Goal: Task Accomplishment & Management: Manage account settings

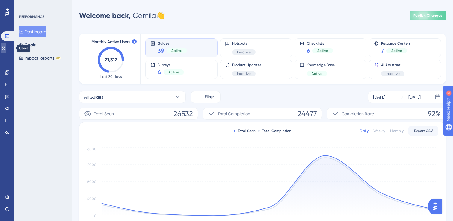
click at [6, 49] on icon at bounding box center [3, 48] width 5 height 5
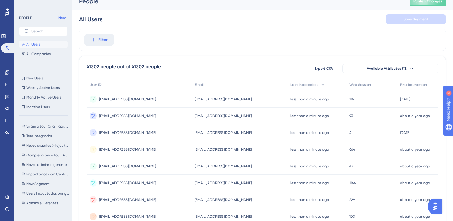
scroll to position [10, 0]
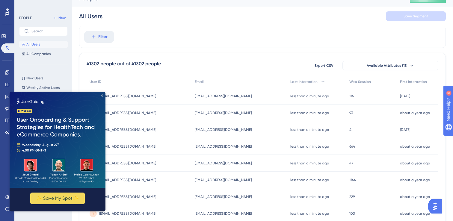
click at [102, 96] on icon "Close Preview" at bounding box center [102, 95] width 2 height 2
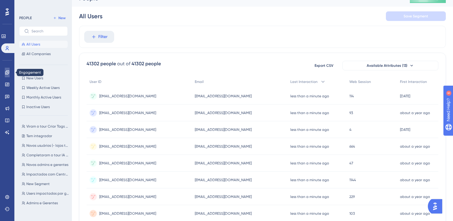
click at [6, 74] on icon at bounding box center [7, 72] width 5 height 5
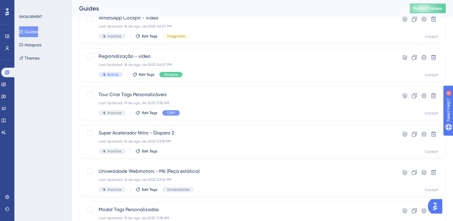
scroll to position [244, 0]
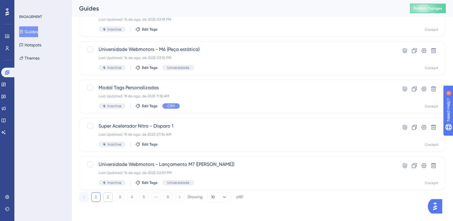
click at [109, 197] on button "2" at bounding box center [108, 197] width 10 height 10
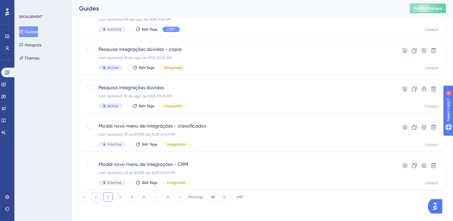
click at [98, 200] on button "1" at bounding box center [96, 197] width 10 height 10
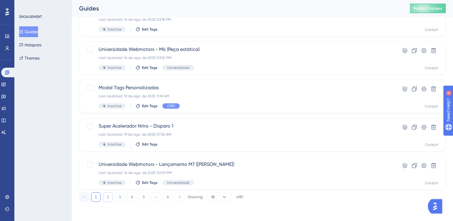
click at [109, 194] on button "2" at bounding box center [108, 197] width 10 height 10
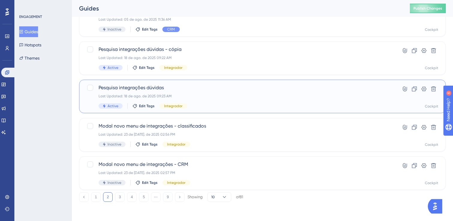
click at [169, 87] on span "Pesquisa integrações dúvidas" at bounding box center [239, 87] width 280 height 7
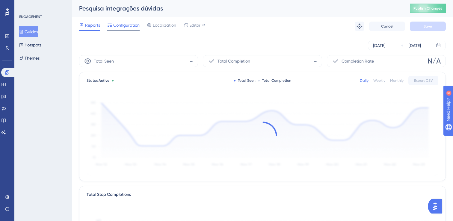
click at [120, 24] on span "Configuration" at bounding box center [126, 25] width 26 height 7
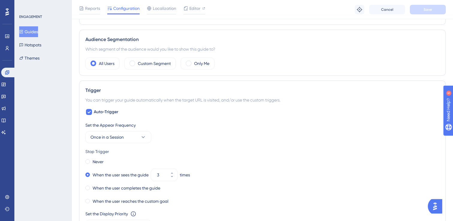
scroll to position [223, 0]
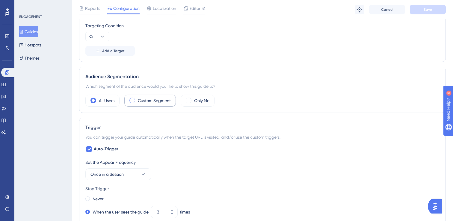
click at [142, 99] on label "Custom Segment" at bounding box center [154, 100] width 33 height 7
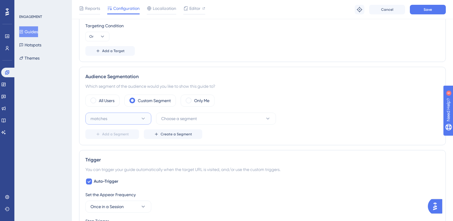
click at [145, 117] on icon at bounding box center [143, 119] width 6 height 6
drag, startPoint x: 116, startPoint y: 140, endPoint x: 143, endPoint y: 134, distance: 27.6
click at [116, 140] on div "matches matches" at bounding box center [118, 137] width 49 height 12
click at [192, 119] on span "Choose a segment" at bounding box center [179, 118] width 36 height 7
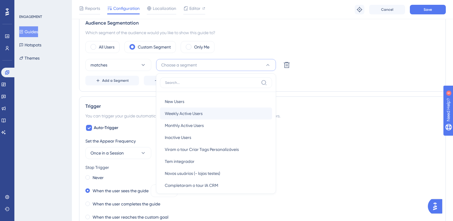
scroll to position [275, 0]
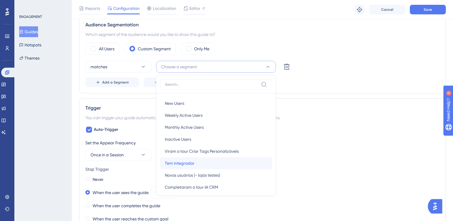
click at [208, 162] on div "Tem integrador Tem integrador" at bounding box center [216, 163] width 103 height 12
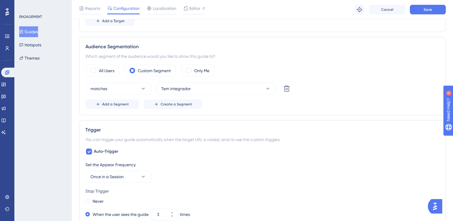
scroll to position [245, 0]
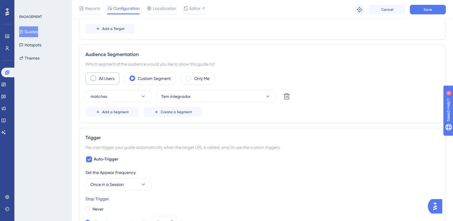
click at [109, 79] on label "All Users" at bounding box center [107, 78] width 16 height 7
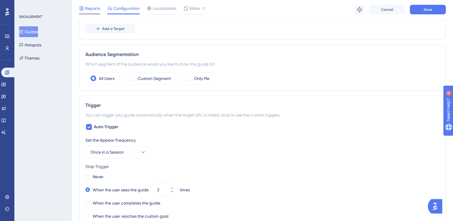
click at [98, 13] on div at bounding box center [89, 13] width 21 height 1
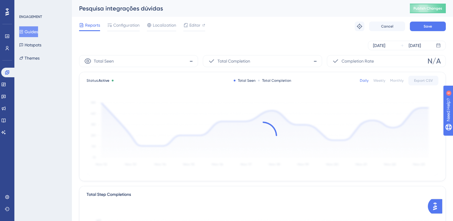
click at [36, 31] on button "Guides" at bounding box center [28, 31] width 19 height 11
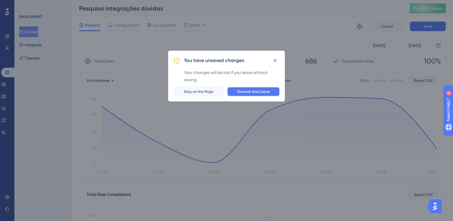
click at [245, 91] on span "Discard and Leave" at bounding box center [253, 91] width 32 height 5
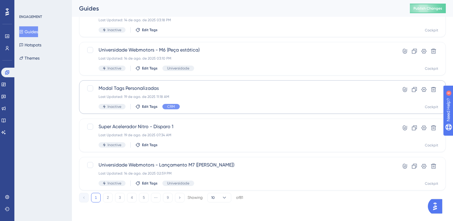
scroll to position [244, 0]
click at [112, 199] on button "2" at bounding box center [108, 197] width 10 height 10
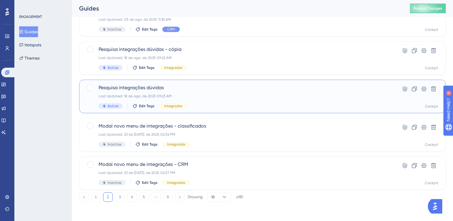
click at [265, 85] on span "Pesquisa integrações dúvidas" at bounding box center [239, 87] width 280 height 7
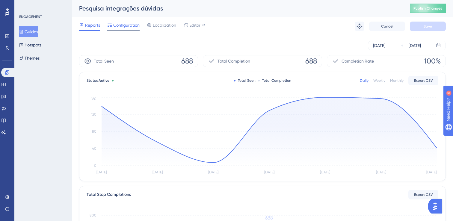
click at [134, 31] on div at bounding box center [123, 30] width 32 height 1
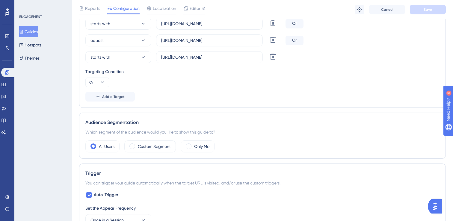
scroll to position [216, 0]
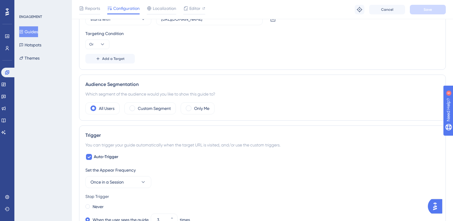
click at [32, 34] on button "Guides" at bounding box center [28, 31] width 19 height 11
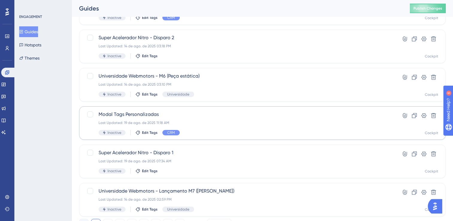
scroll to position [244, 0]
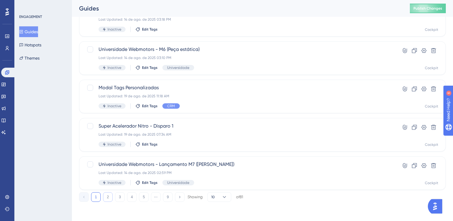
click at [108, 198] on button "2" at bounding box center [108, 197] width 10 height 10
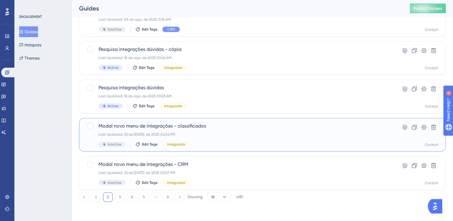
click at [206, 134] on div "Last Updated: 23 de jul. de 2025 02:56 PM" at bounding box center [239, 134] width 280 height 5
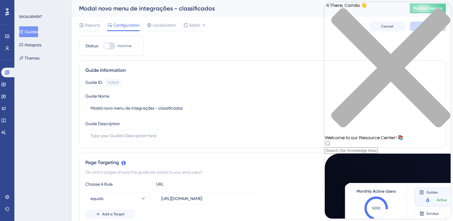
click at [440, 12] on icon "close resource center" at bounding box center [388, 71] width 126 height 126
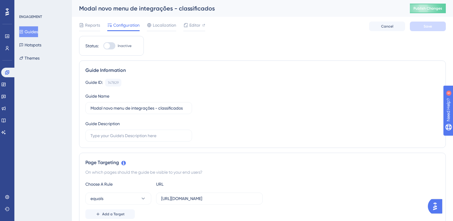
click at [35, 31] on button "Guides" at bounding box center [28, 31] width 19 height 11
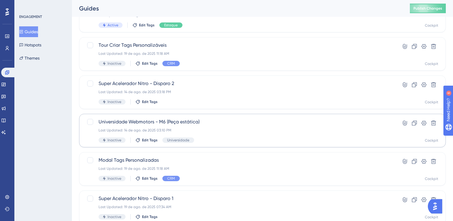
scroll to position [244, 0]
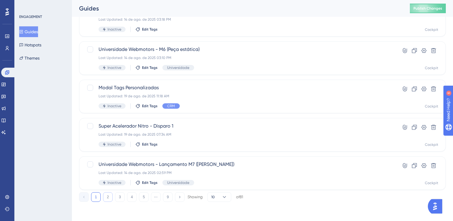
click at [106, 200] on button "2" at bounding box center [108, 197] width 10 height 10
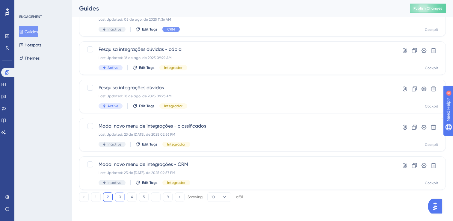
click at [118, 195] on button "3" at bounding box center [120, 197] width 10 height 10
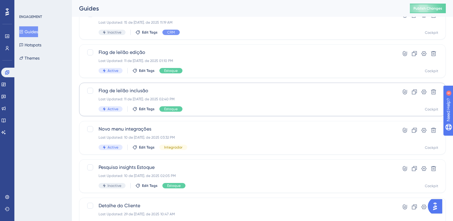
scroll to position [49, 0]
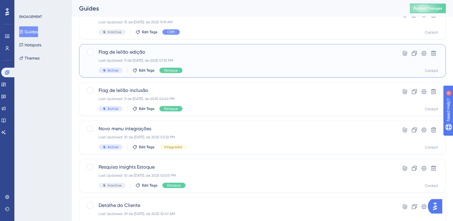
click at [201, 71] on div "Active Edit Tags Estoque" at bounding box center [239, 70] width 280 height 5
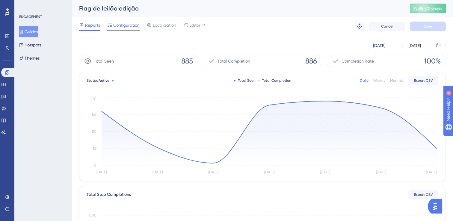
click at [138, 26] on span "Configuration" at bounding box center [126, 25] width 26 height 7
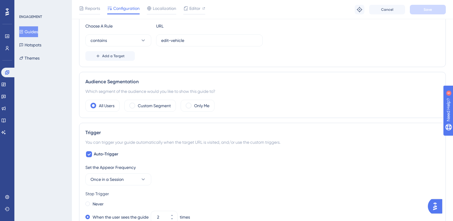
scroll to position [240, 0]
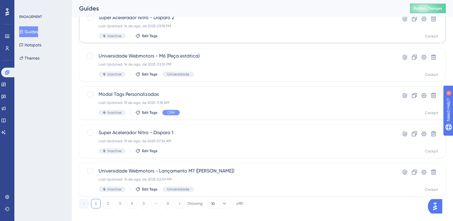
scroll to position [244, 0]
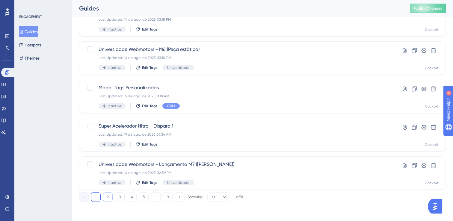
click at [106, 201] on button "2" at bounding box center [108, 197] width 10 height 10
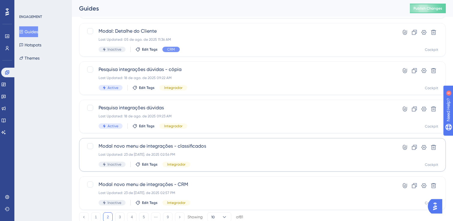
scroll to position [223, 0]
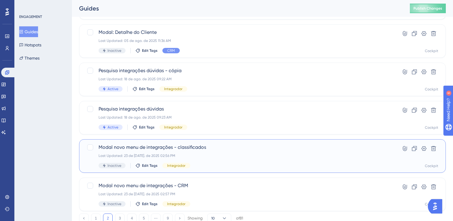
click at [259, 142] on div "Modal novo menu de integrações - classificados Last Updated: 23 de jul. de 2025…" at bounding box center [262, 156] width 367 height 34
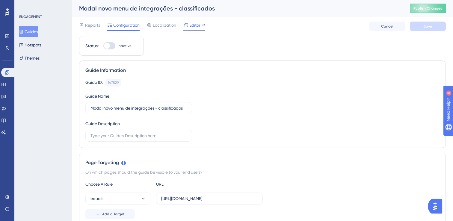
click at [199, 25] on span "Editor" at bounding box center [194, 25] width 11 height 7
click at [109, 45] on div at bounding box center [107, 46] width 6 height 6
click at [103, 46] on input "Inactive" at bounding box center [103, 46] width 0 height 0
checkbox input "true"
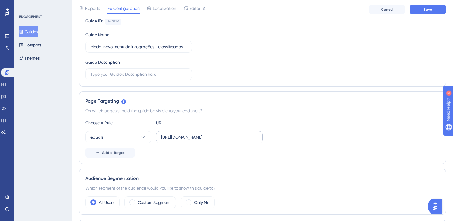
scroll to position [0, 18]
click at [424, 7] on span "Save" at bounding box center [428, 9] width 8 height 5
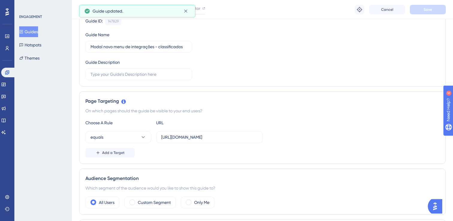
scroll to position [0, 0]
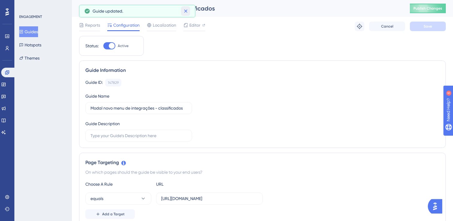
click at [186, 13] on icon at bounding box center [186, 11] width 6 height 6
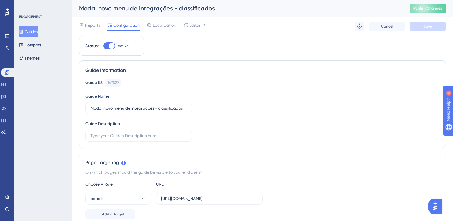
click at [34, 32] on button "Guides" at bounding box center [28, 31] width 19 height 11
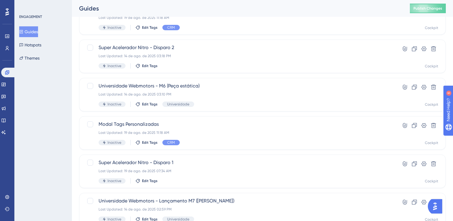
scroll to position [244, 0]
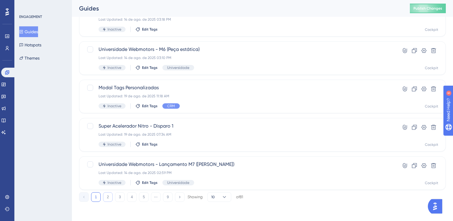
click at [106, 194] on button "2" at bounding box center [108, 197] width 10 height 10
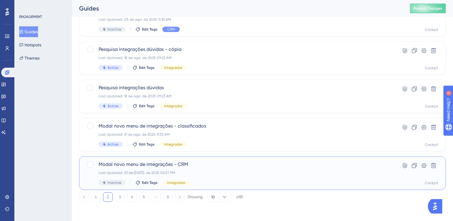
click at [252, 172] on div "Last Updated: 23 de jul. de 2025 02:57 PM" at bounding box center [239, 173] width 280 height 5
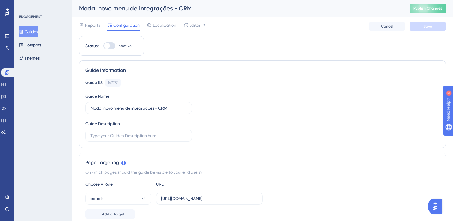
click at [115, 43] on div at bounding box center [109, 45] width 12 height 7
click at [103, 46] on input "Inactive" at bounding box center [103, 46] width 0 height 0
checkbox input "true"
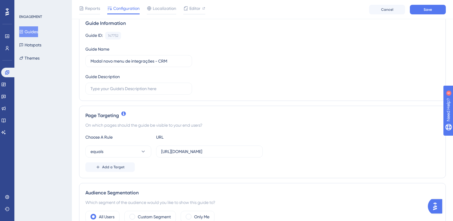
scroll to position [53, 0]
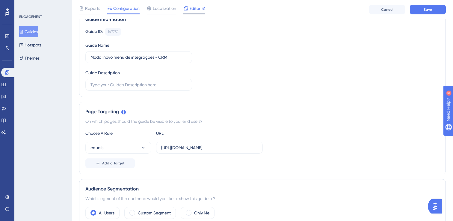
click at [193, 10] on span "Editor" at bounding box center [194, 8] width 11 height 7
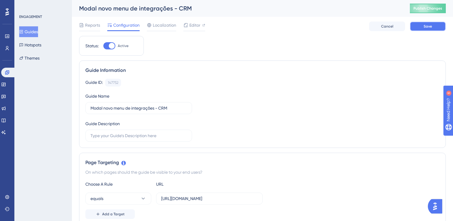
click at [434, 29] on button "Save" at bounding box center [428, 27] width 36 height 10
click at [193, 27] on span "Editor" at bounding box center [194, 25] width 11 height 7
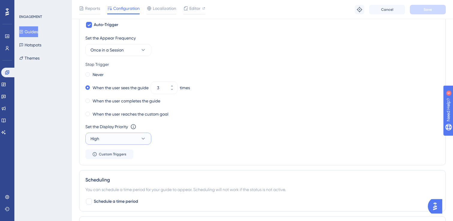
click at [143, 141] on icon at bounding box center [143, 139] width 6 height 6
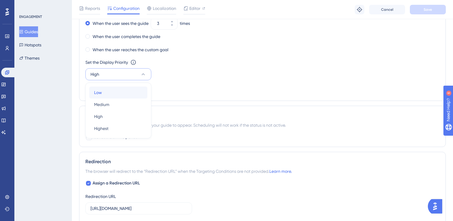
click at [122, 91] on div "Low Low" at bounding box center [118, 93] width 49 height 12
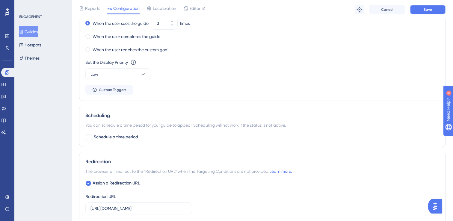
click at [435, 11] on button "Save" at bounding box center [428, 10] width 36 height 10
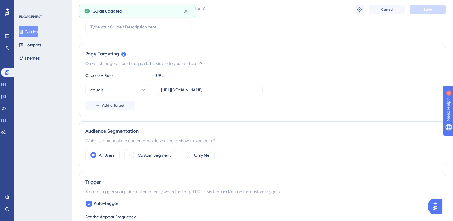
scroll to position [0, 0]
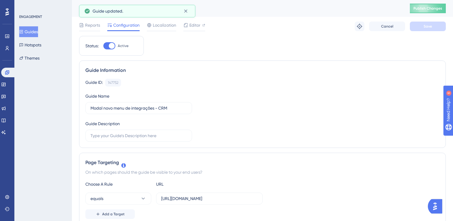
click at [30, 33] on button "Guides" at bounding box center [28, 31] width 19 height 11
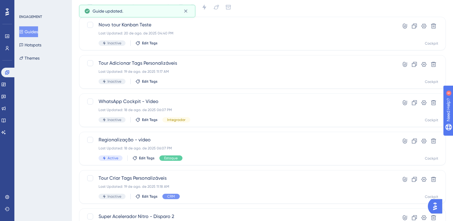
scroll to position [244, 0]
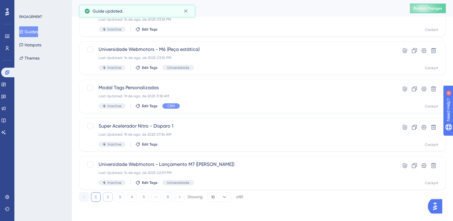
click at [110, 196] on button "2" at bounding box center [108, 197] width 10 height 10
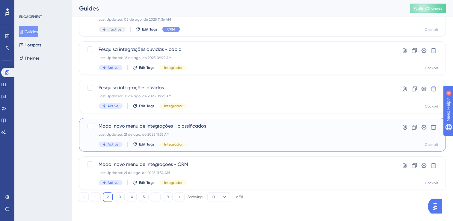
click at [246, 132] on div "Last Updated: 21 de ago. de 2025 11:33 AM" at bounding box center [239, 134] width 280 height 5
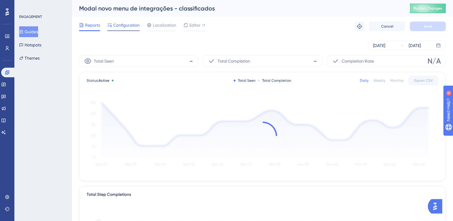
click at [125, 25] on span "Configuration" at bounding box center [126, 25] width 26 height 7
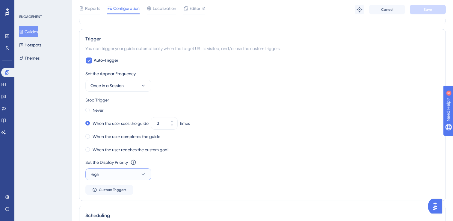
click at [123, 175] on button "High" at bounding box center [118, 174] width 66 height 12
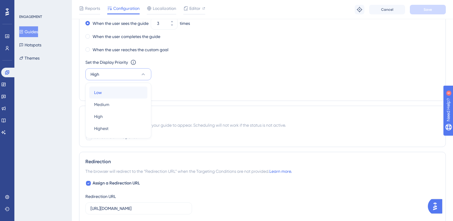
click at [109, 93] on div "Low Low" at bounding box center [118, 93] width 49 height 12
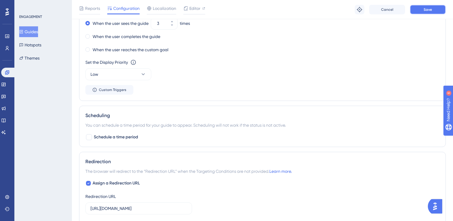
click at [423, 13] on button "Save" at bounding box center [428, 10] width 36 height 10
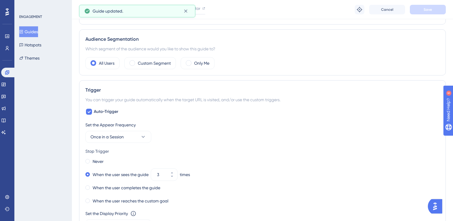
scroll to position [0, 0]
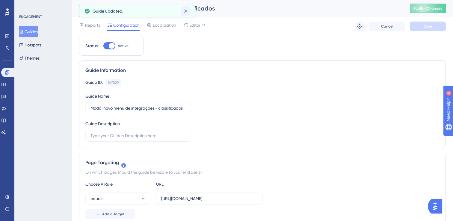
click at [185, 10] on icon at bounding box center [185, 11] width 3 height 3
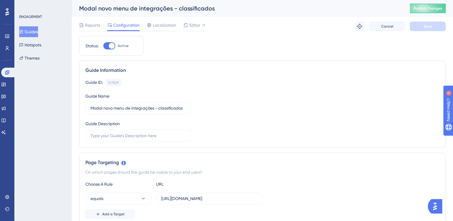
click at [23, 32] on icon at bounding box center [21, 32] width 4 height 4
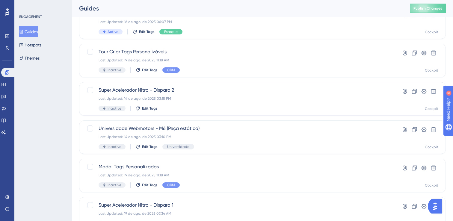
scroll to position [232, 0]
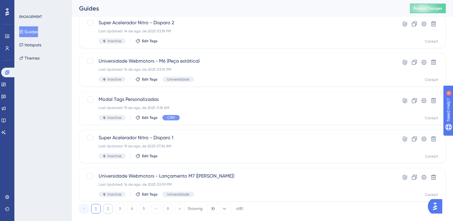
click at [110, 209] on button "2" at bounding box center [108, 209] width 10 height 10
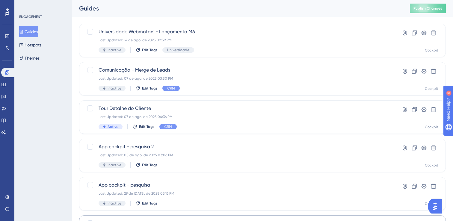
scroll to position [0, 0]
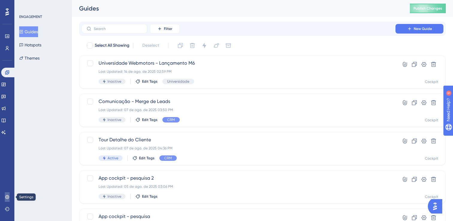
click at [5, 196] on icon at bounding box center [7, 197] width 5 height 5
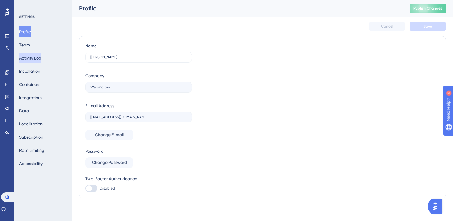
click at [36, 59] on button "Activity Log" at bounding box center [30, 58] width 22 height 11
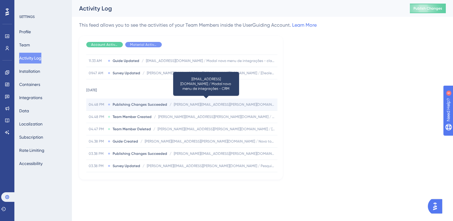
scroll to position [52, 0]
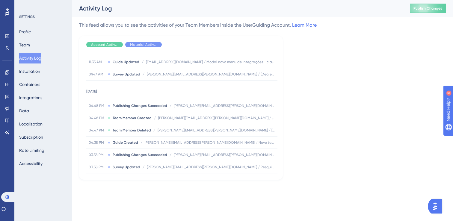
drag, startPoint x: 281, startPoint y: 177, endPoint x: 304, endPoint y: 183, distance: 24.3
click at [304, 183] on div "Performance Users Engagement Widgets Feedback Product Updates Knowledge Base AI…" at bounding box center [262, 94] width 381 height 189
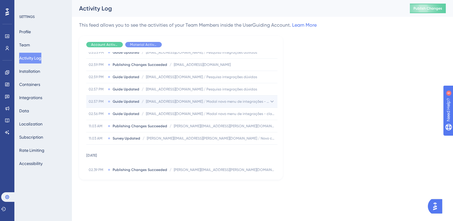
click at [272, 101] on icon at bounding box center [272, 102] width 6 height 6
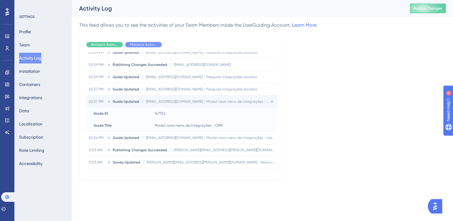
click at [272, 101] on icon at bounding box center [272, 102] width 6 height 6
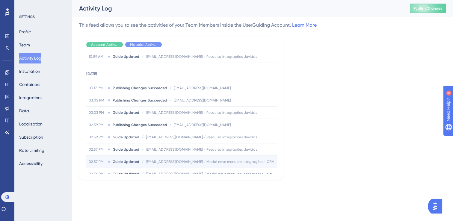
scroll to position [5032, 0]
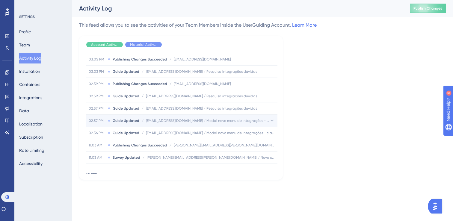
click at [271, 121] on icon at bounding box center [272, 121] width 3 height 2
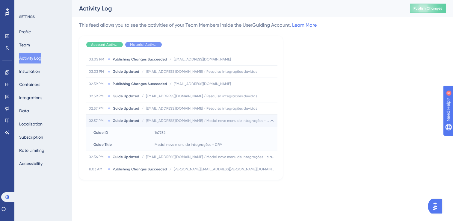
click at [271, 121] on icon at bounding box center [272, 121] width 3 height 2
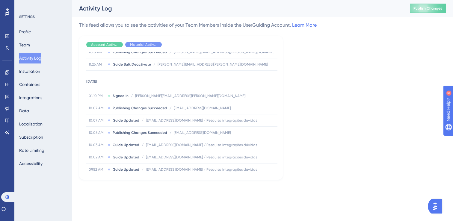
scroll to position [5402, 0]
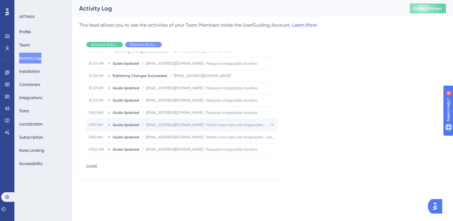
click at [269, 123] on icon at bounding box center [272, 125] width 6 height 6
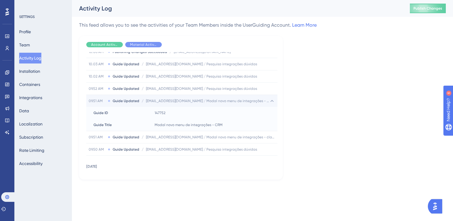
click at [269, 101] on icon at bounding box center [272, 101] width 6 height 6
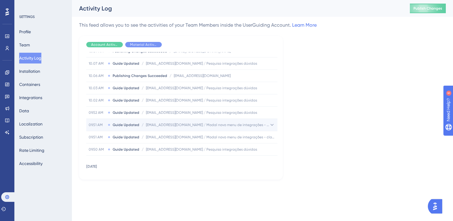
click at [215, 120] on div "09.51 AM Guide Updated / camila.leao@webmotors.com.br / Modal novo menu de inte…" at bounding box center [181, 125] width 191 height 12
click at [269, 100] on icon at bounding box center [272, 101] width 6 height 6
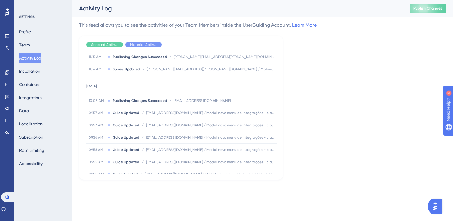
scroll to position [5432, 0]
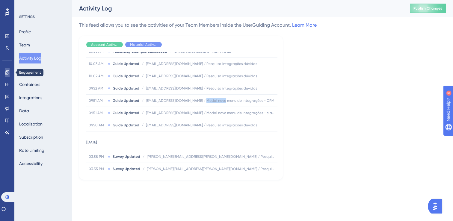
click at [9, 75] on link at bounding box center [7, 73] width 5 height 10
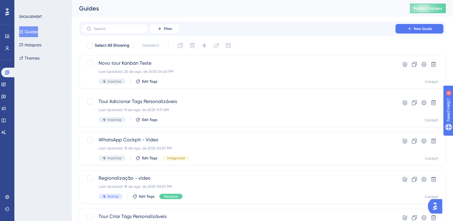
scroll to position [244, 0]
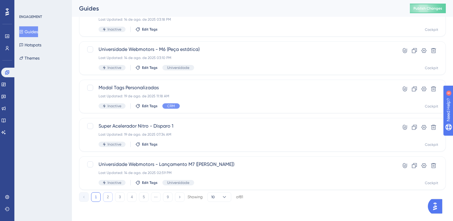
click at [108, 195] on button "2" at bounding box center [108, 197] width 10 height 10
